Goal: Information Seeking & Learning: Learn about a topic

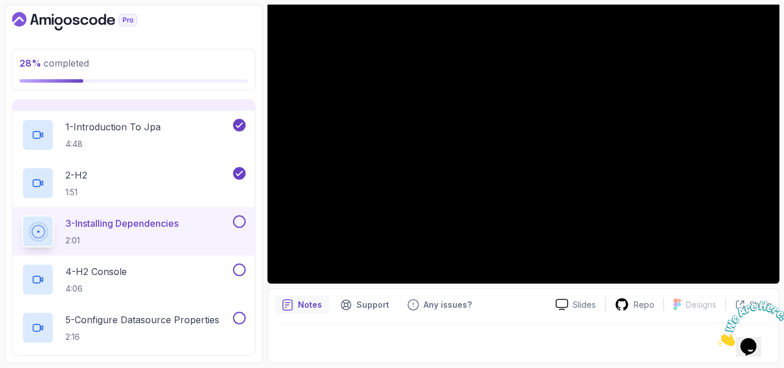
click at [42, 24] on icon "Dashboard" at bounding box center [74, 21] width 125 height 18
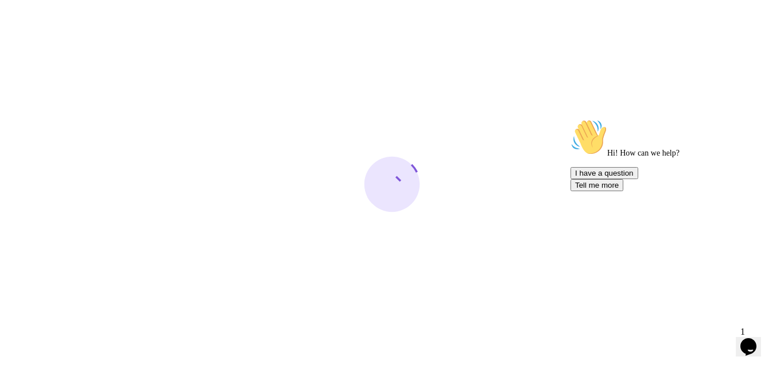
click at [571, 119] on icon "Chat attention grabber" at bounding box center [571, 119] width 0 height 0
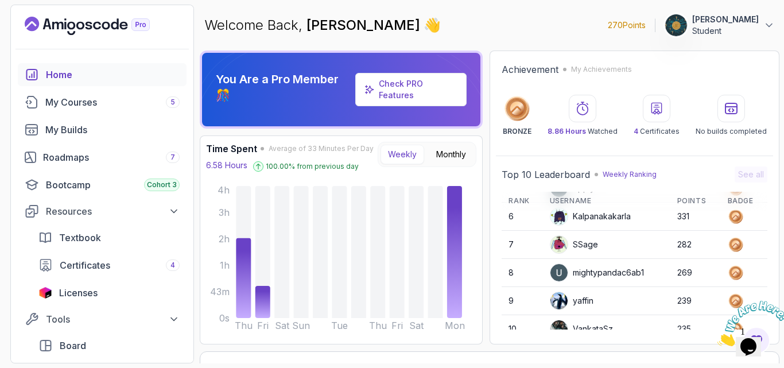
scroll to position [162, 0]
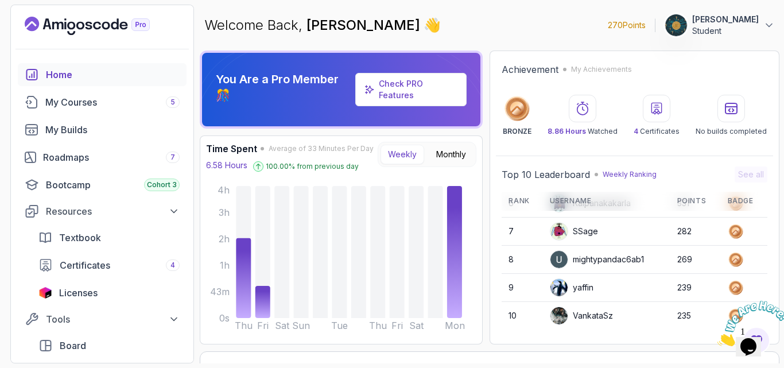
drag, startPoint x: 763, startPoint y: 212, endPoint x: 49, endPoint y: 13, distance: 741.5
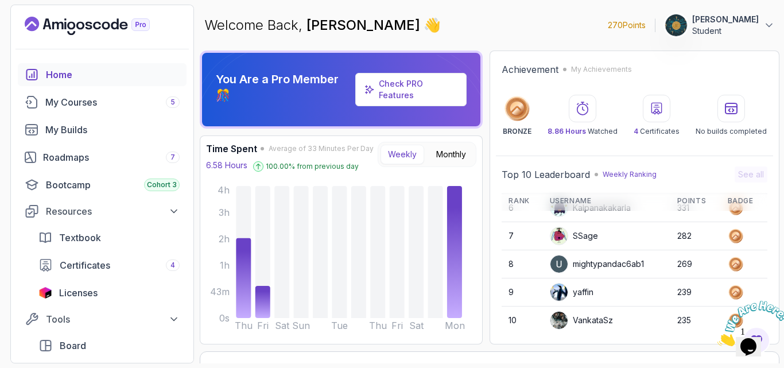
scroll to position [154, 0]
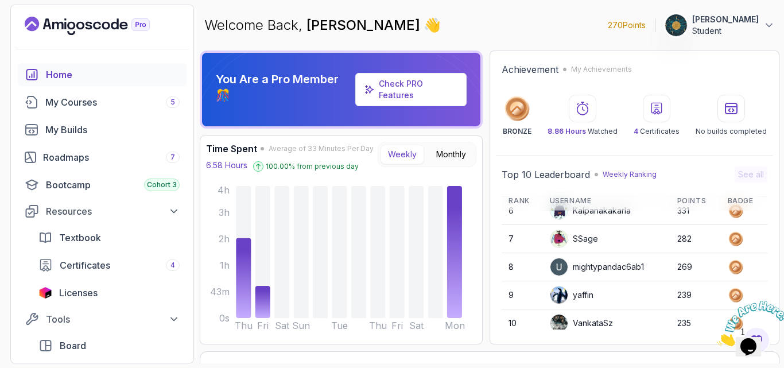
click at [718, 338] on icon "Close" at bounding box center [718, 343] width 0 height 10
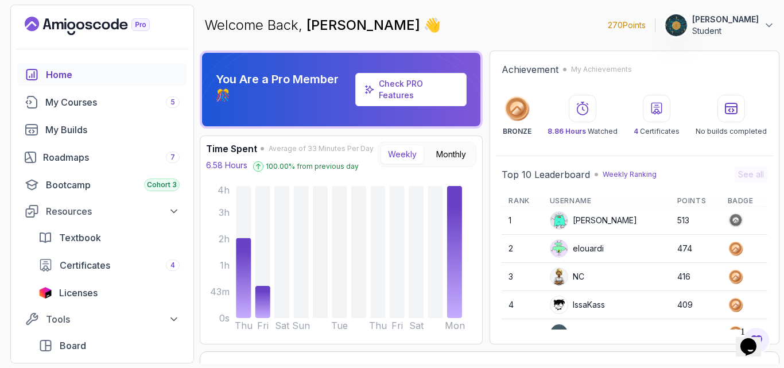
scroll to position [0, 0]
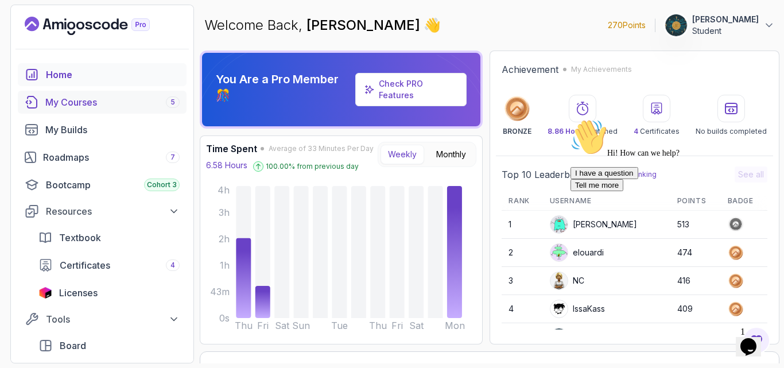
click at [97, 102] on div "My Courses 5" at bounding box center [112, 102] width 134 height 14
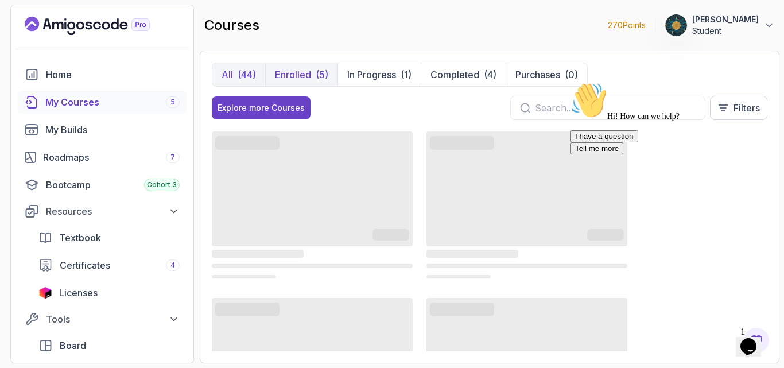
click at [307, 79] on p "Enrolled" at bounding box center [293, 75] width 36 height 14
click at [571, 82] on icon "Chat attention grabber" at bounding box center [571, 82] width 0 height 0
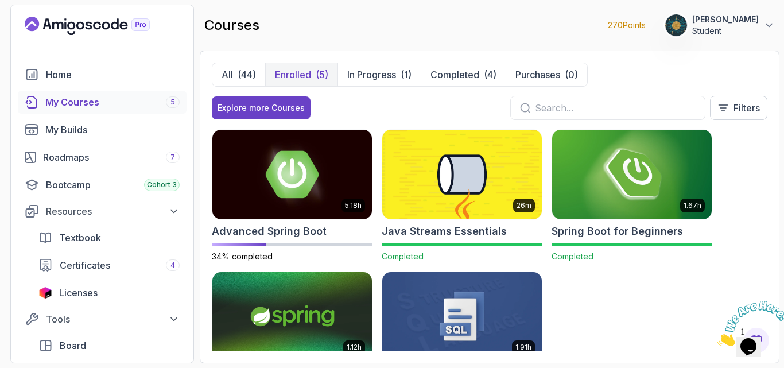
click at [718, 338] on icon "Close" at bounding box center [718, 343] width 0 height 10
click at [658, 317] on div "5.18h Advanced Spring Boot 34% completed 26m Java Streams Essentials Completed …" at bounding box center [490, 240] width 556 height 222
